Goal: Find specific page/section: Find specific page/section

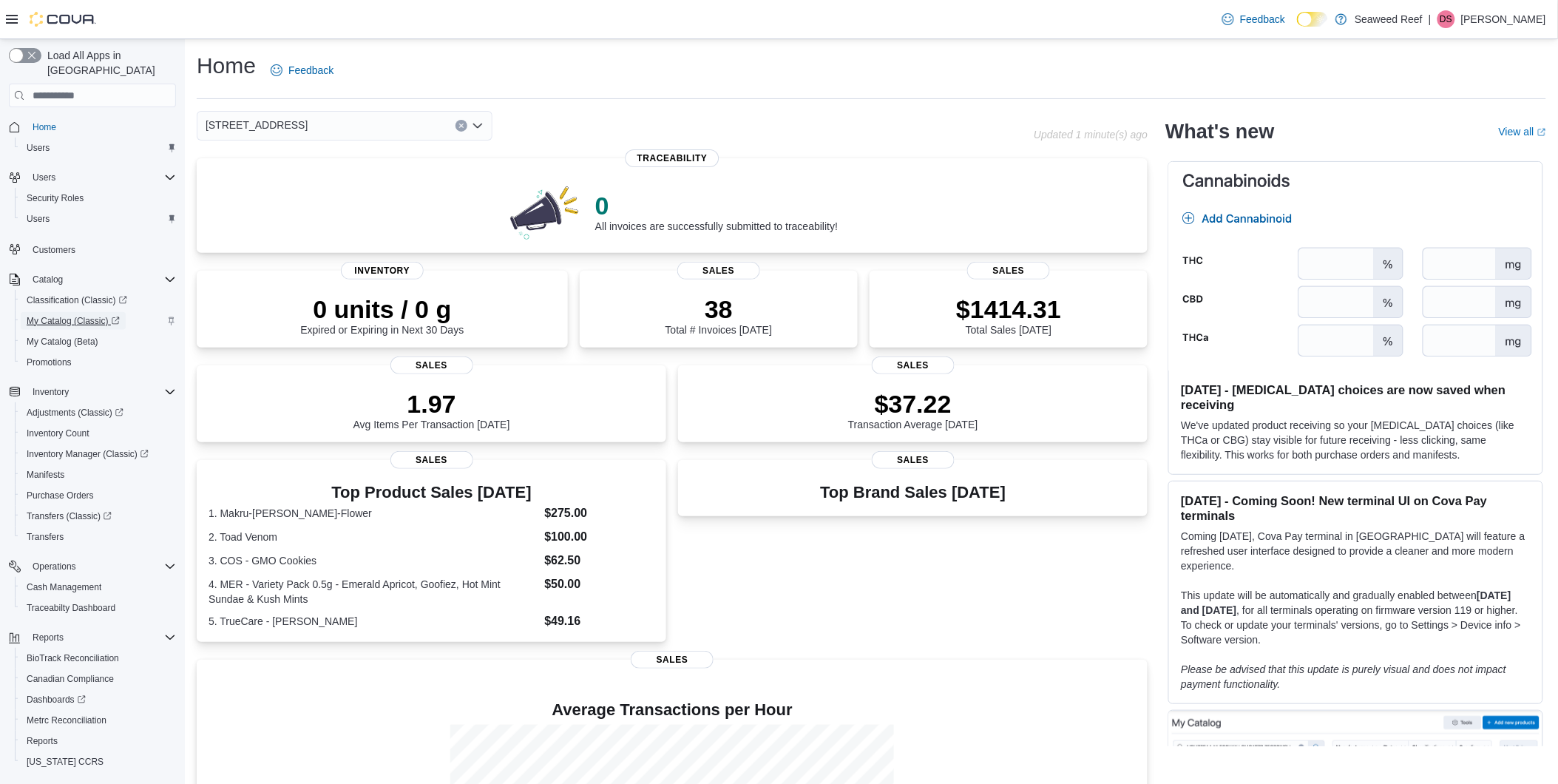
click at [61, 315] on span "My Catalog (Classic)" at bounding box center [73, 320] width 93 height 11
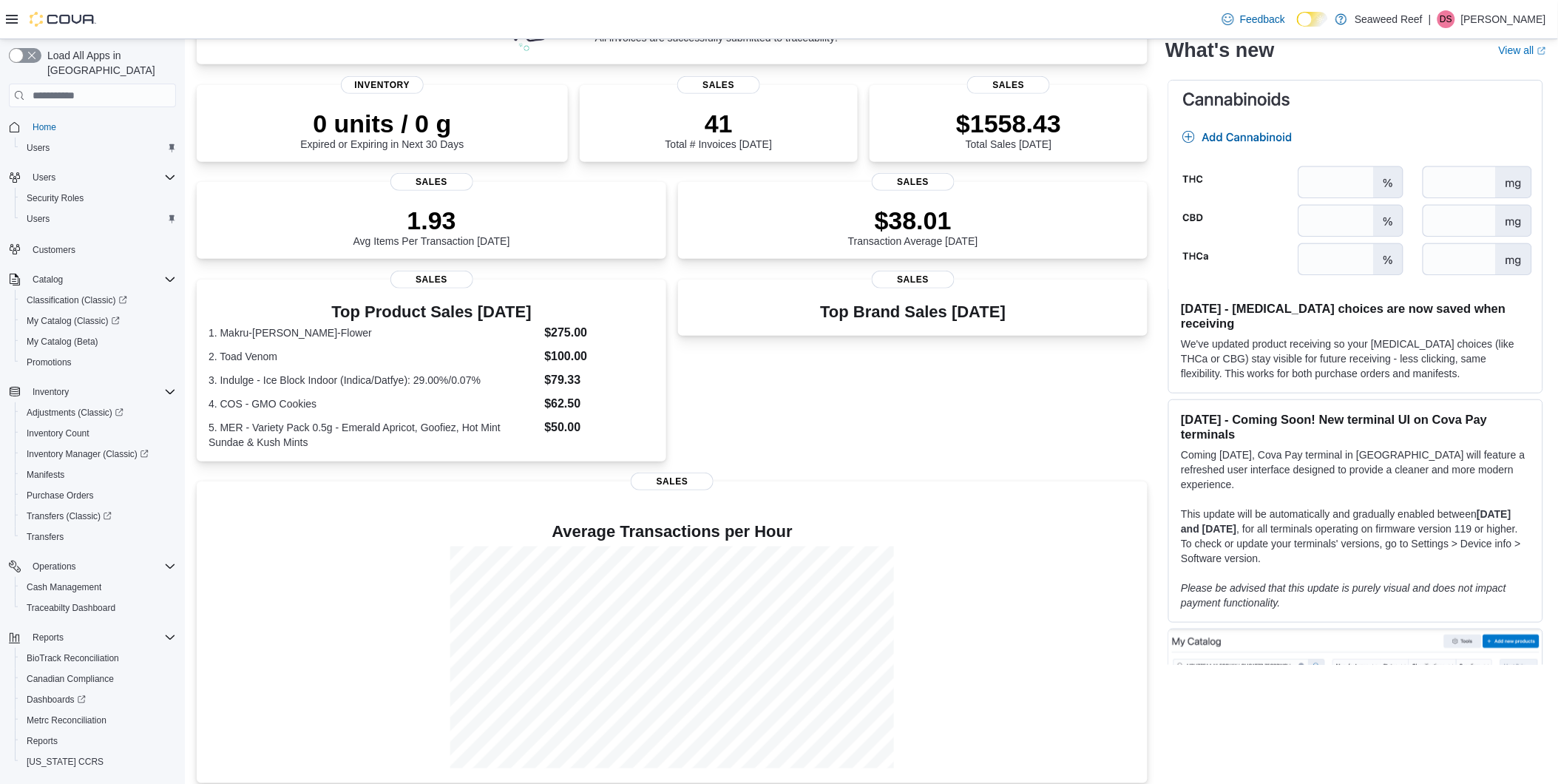
scroll to position [199, 0]
